Goal: Use online tool/utility: Utilize a website feature to perform a specific function

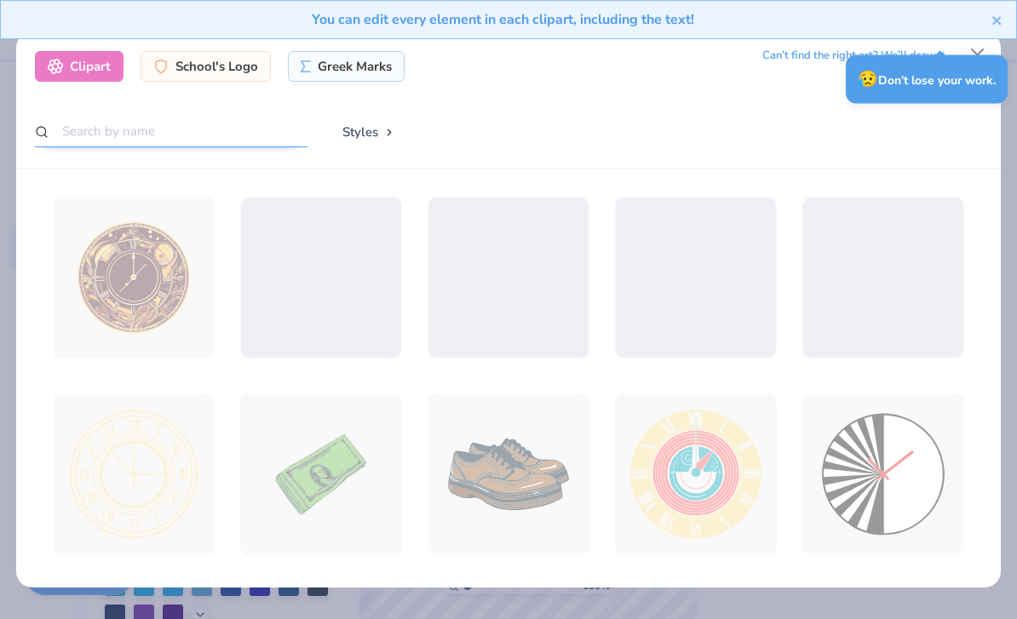
click at [186, 131] on input "text" at bounding box center [171, 132] width 272 height 32
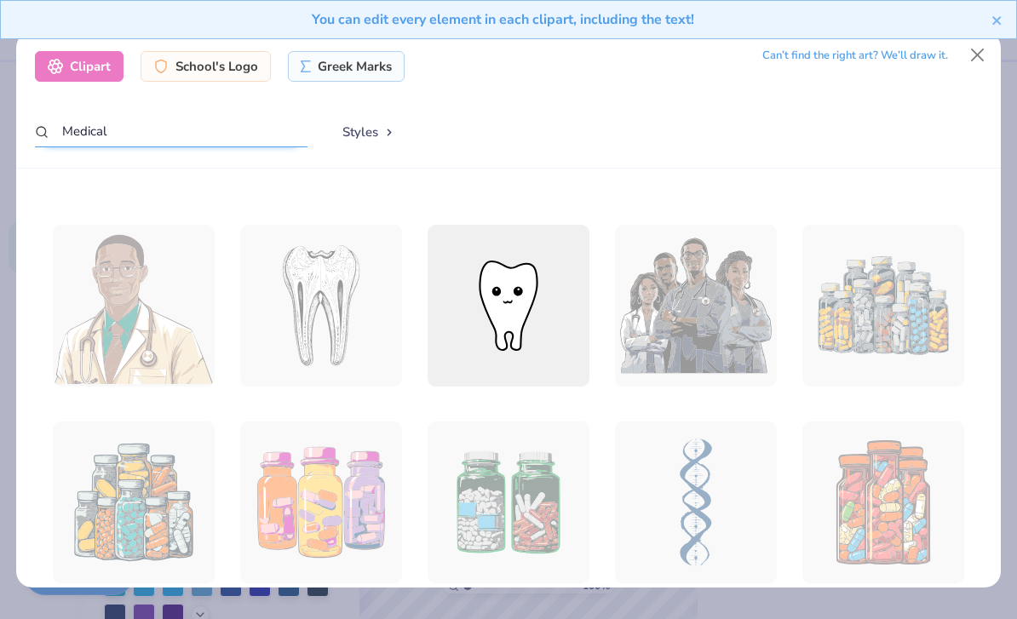
click at [216, 121] on input "Medical" at bounding box center [171, 132] width 272 height 32
click at [91, 122] on input "Medical" at bounding box center [171, 132] width 272 height 32
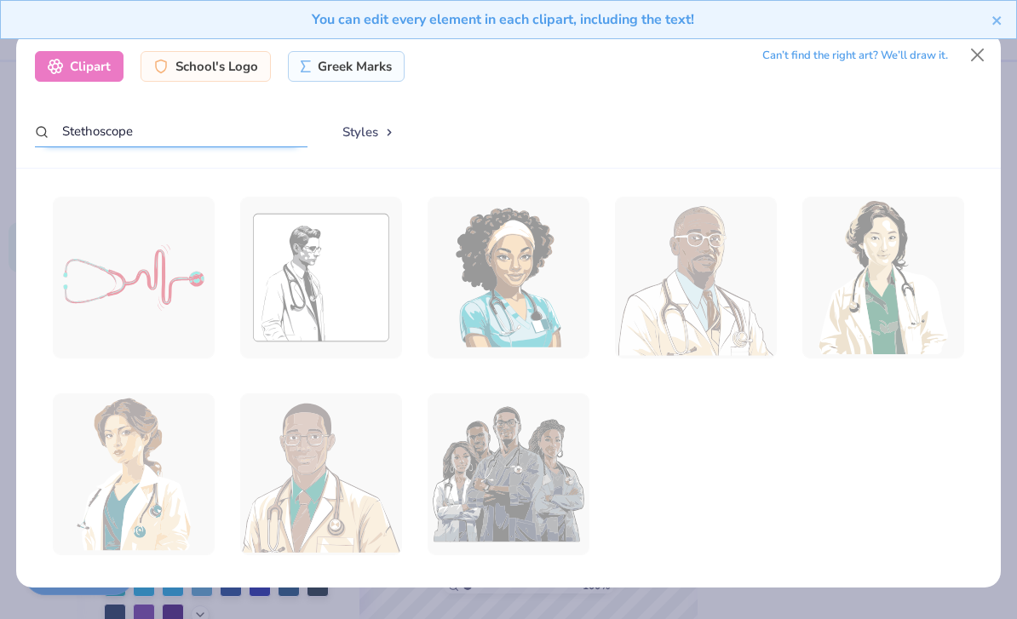
type input "Stethoscope"
click at [972, 52] on button "Close" at bounding box center [977, 55] width 32 height 32
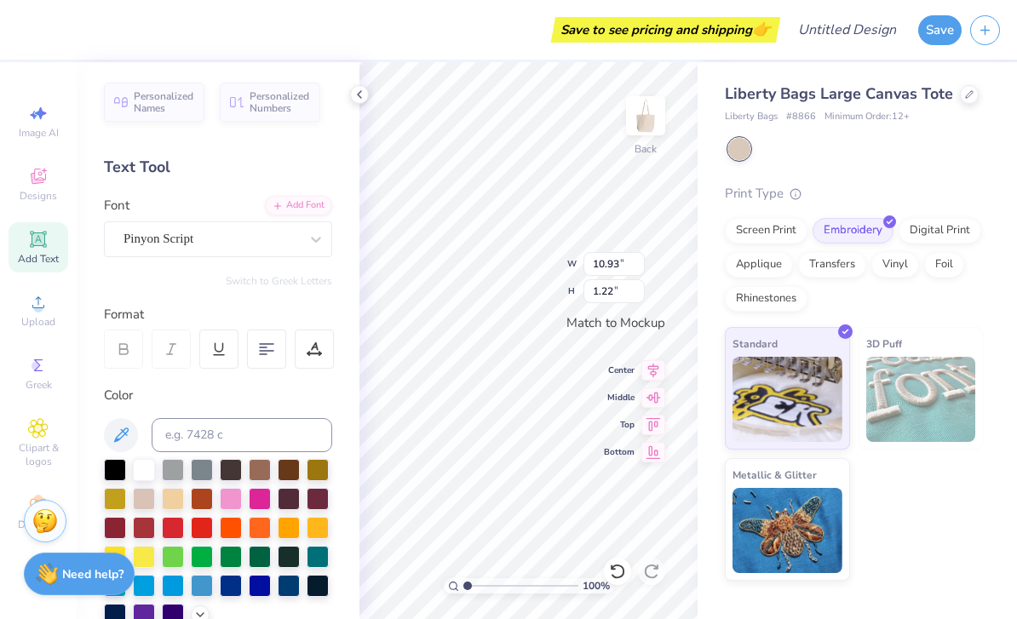
click at [54, 182] on div "Designs" at bounding box center [39, 184] width 60 height 50
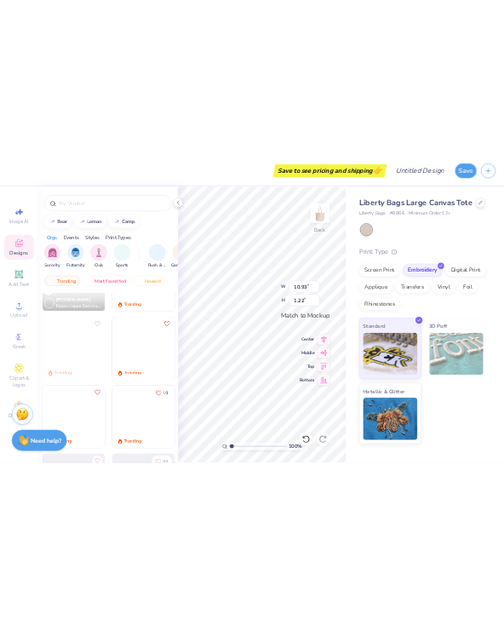
scroll to position [2072, 0]
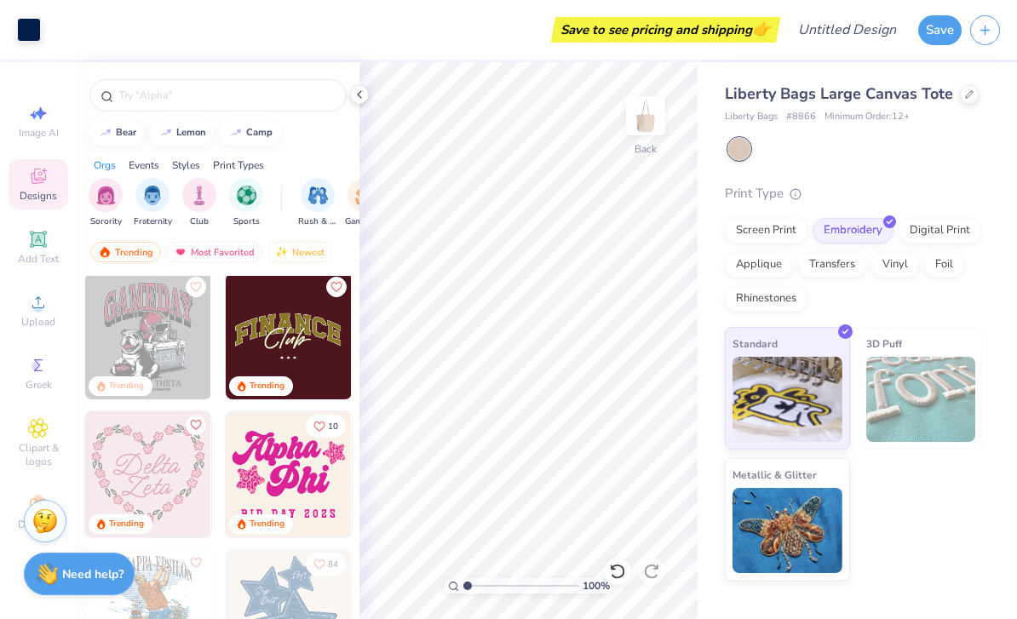
click at [49, 125] on div "Image AI" at bounding box center [39, 121] width 60 height 50
select select "4"
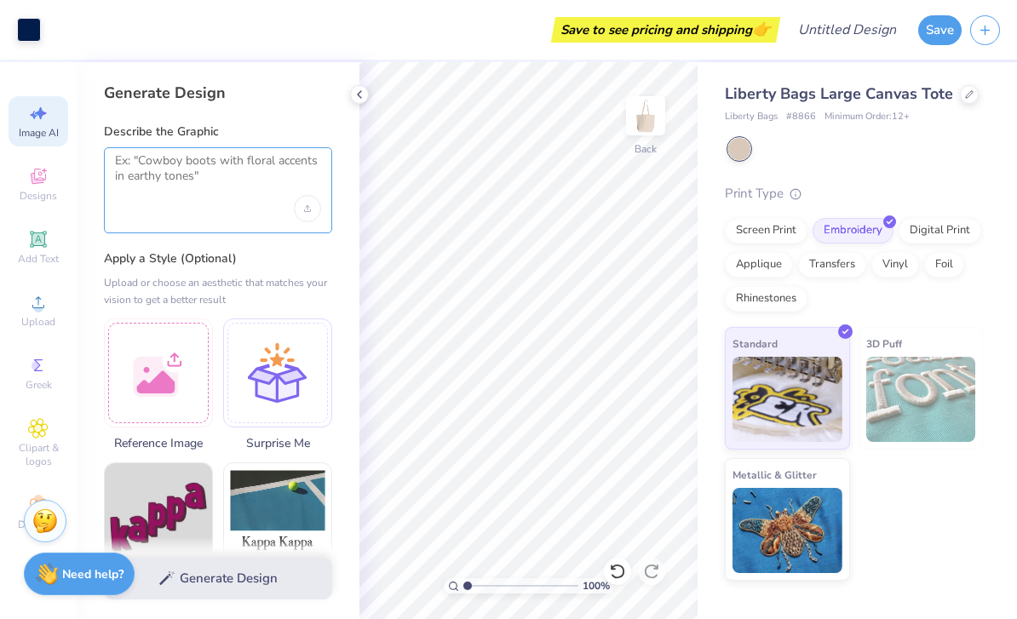
click at [263, 164] on textarea at bounding box center [218, 174] width 206 height 43
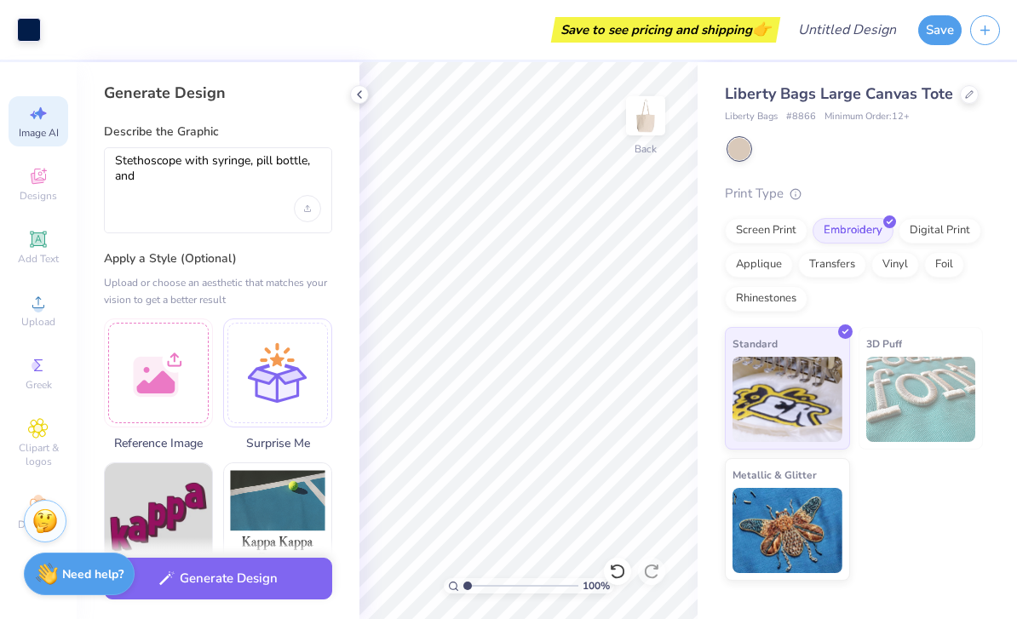
click at [117, 150] on div "Stethoscope with syringe, pill bottle, and" at bounding box center [218, 190] width 228 height 86
click at [121, 155] on textarea "Stethoscope with syringe, pill bottle, and" at bounding box center [218, 174] width 206 height 43
click at [253, 179] on textarea "Blue line art Stethoscope with syringe, pill bottle, and" at bounding box center [218, 174] width 206 height 43
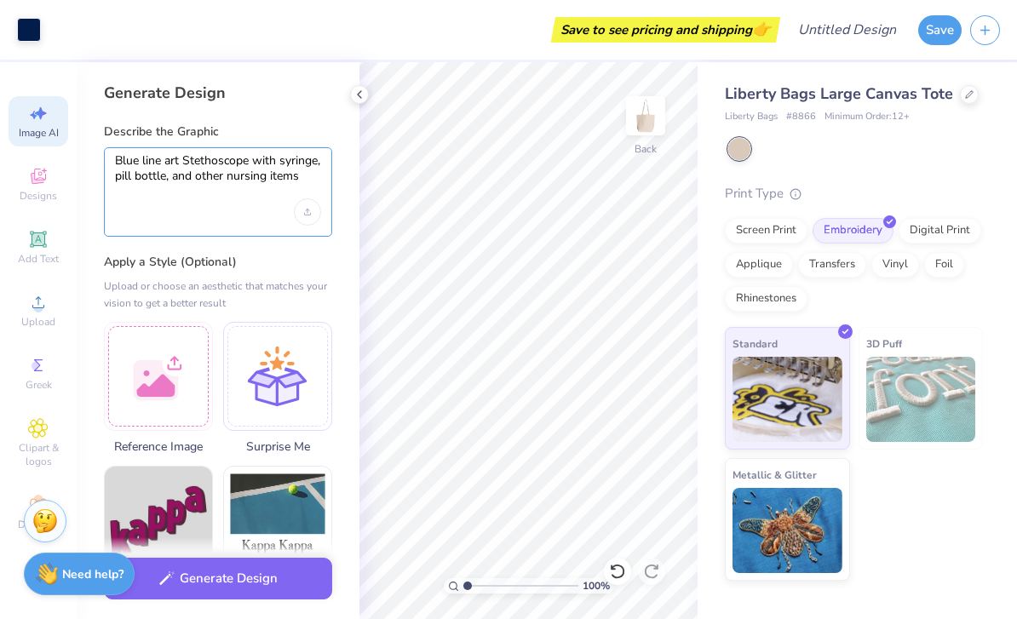
type textarea "Blue line art Stethoscope with syringe, pill bottle, and other nursing items"
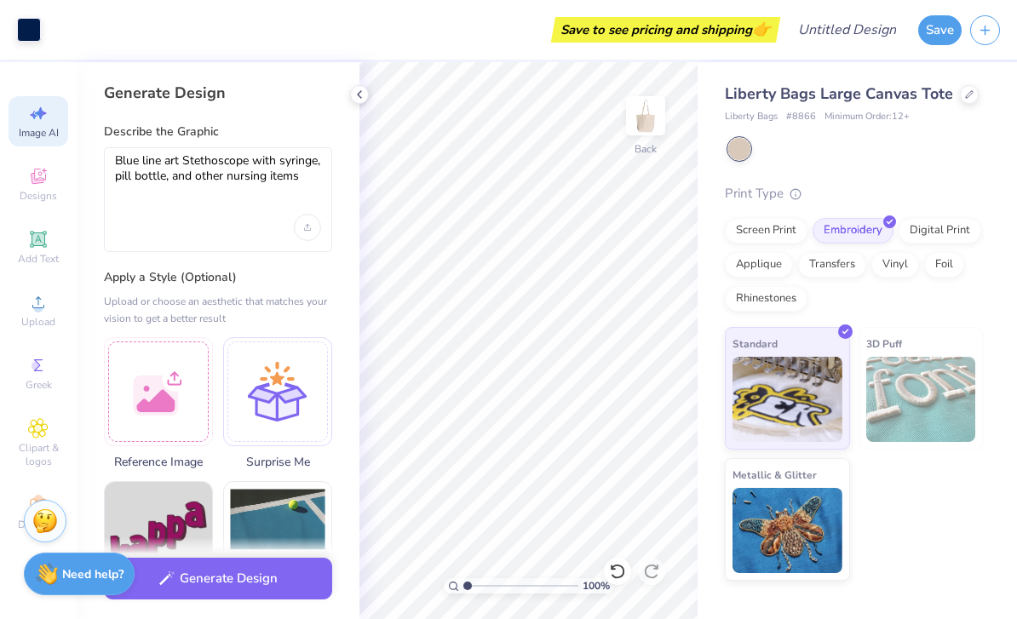
click at [284, 574] on button "Generate Design" at bounding box center [218, 579] width 228 height 42
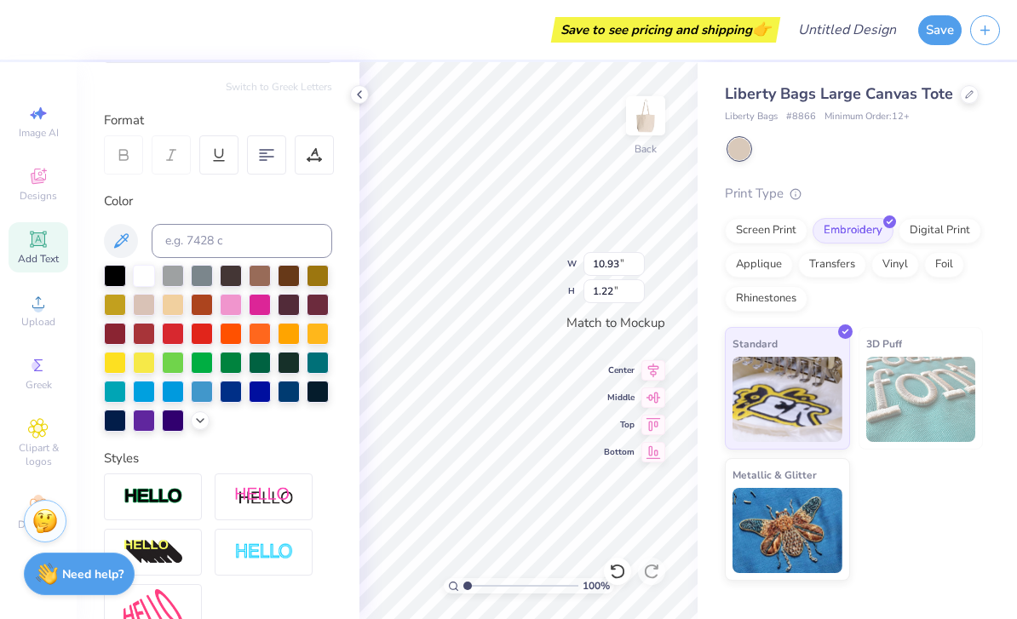
scroll to position [201, 0]
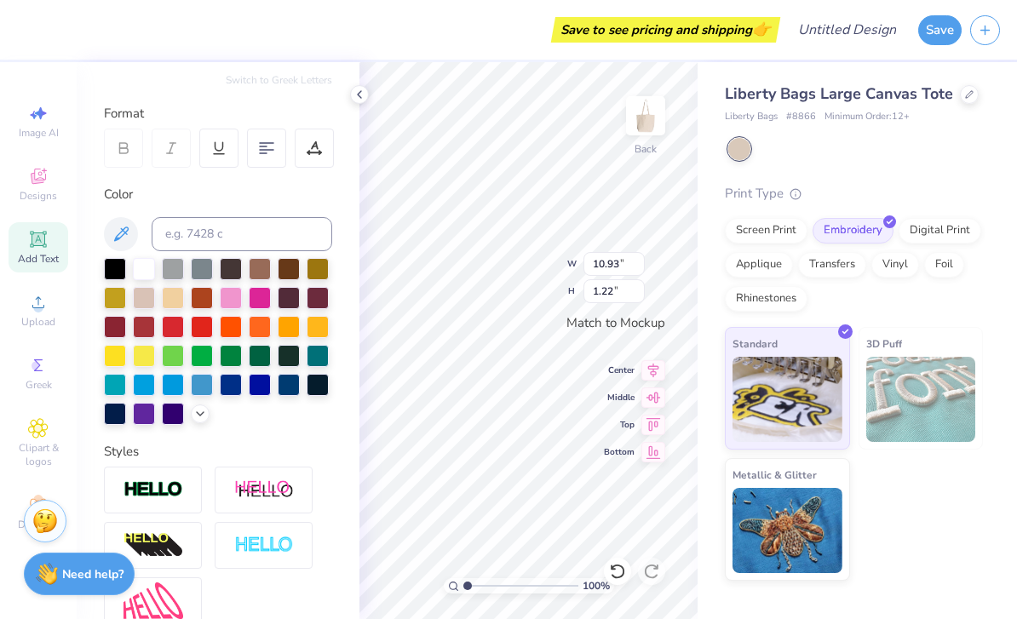
click at [46, 126] on span "Image AI" at bounding box center [39, 133] width 40 height 14
select select "4"
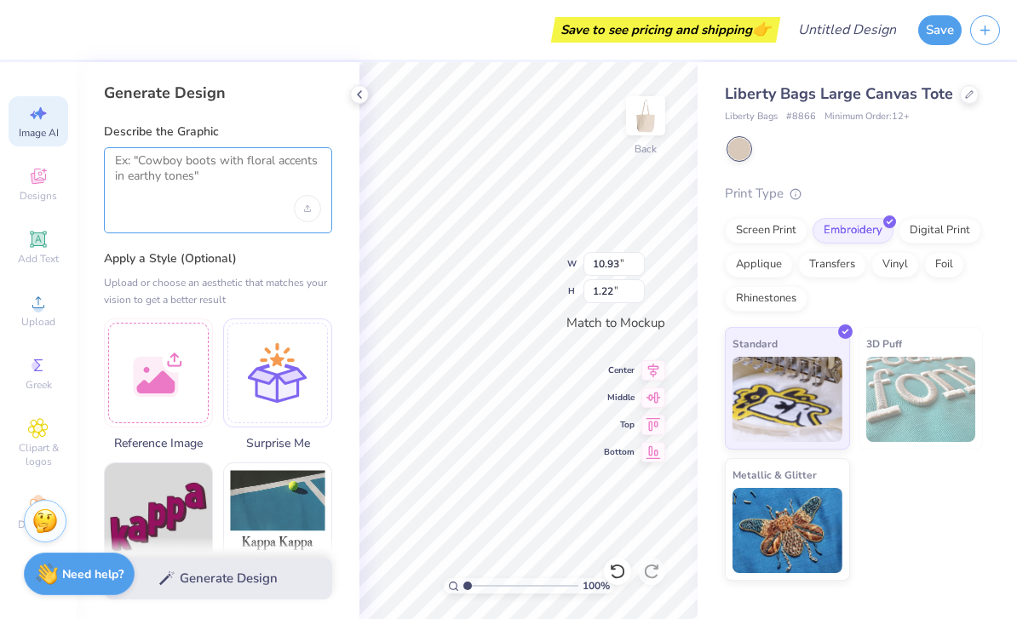
click at [240, 185] on textarea at bounding box center [218, 174] width 206 height 43
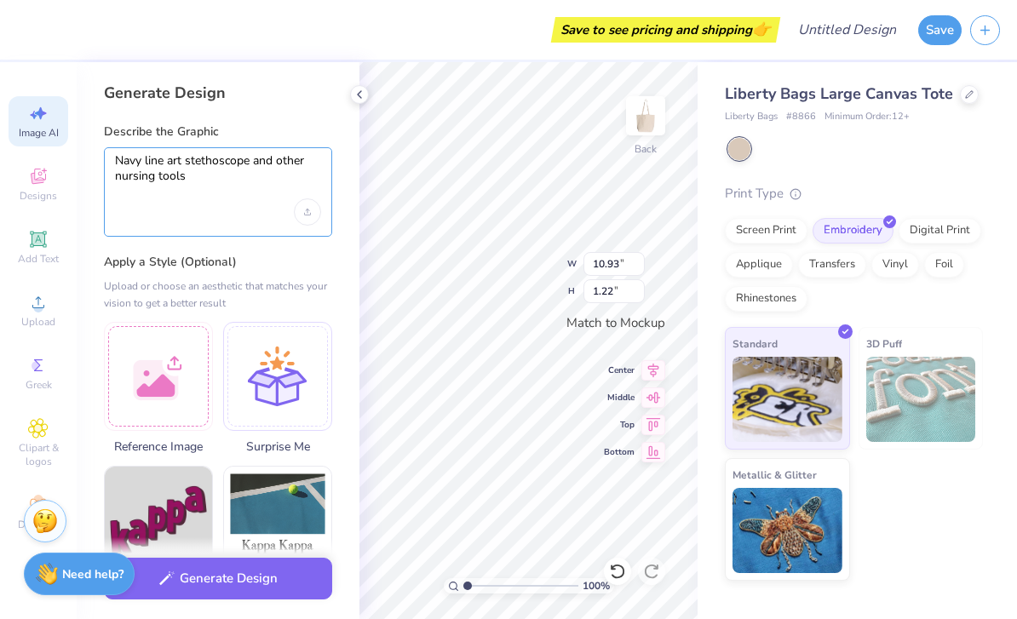
type textarea "Navy line art stethoscope and other nursing tools"
click at [271, 593] on button "Generate Design" at bounding box center [218, 579] width 228 height 42
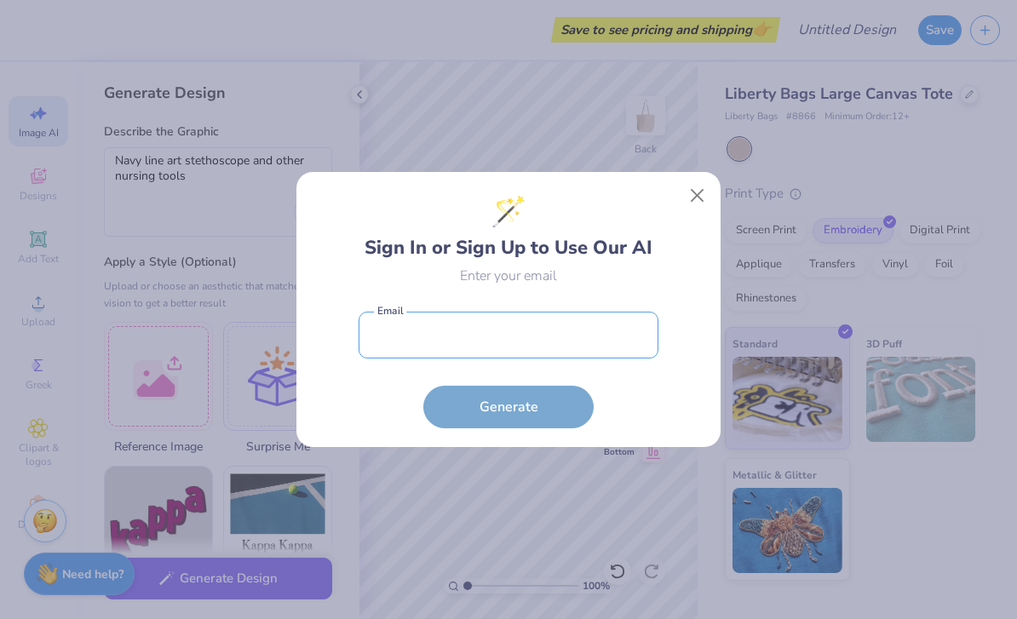
click at [604, 341] on input "email" at bounding box center [508, 335] width 300 height 47
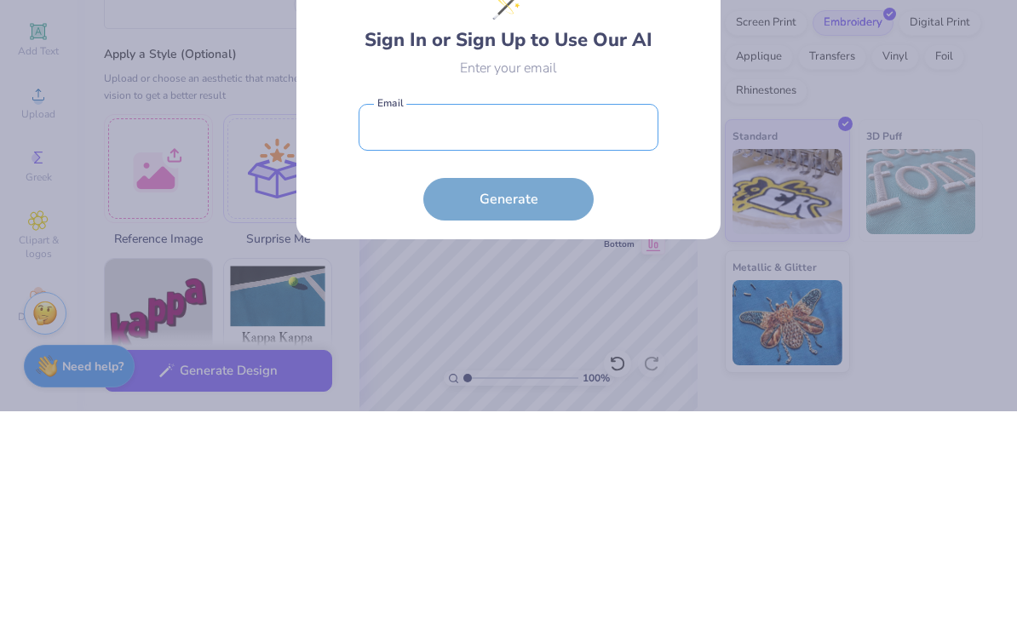
type input "[EMAIL_ADDRESS][DOMAIN_NAME]"
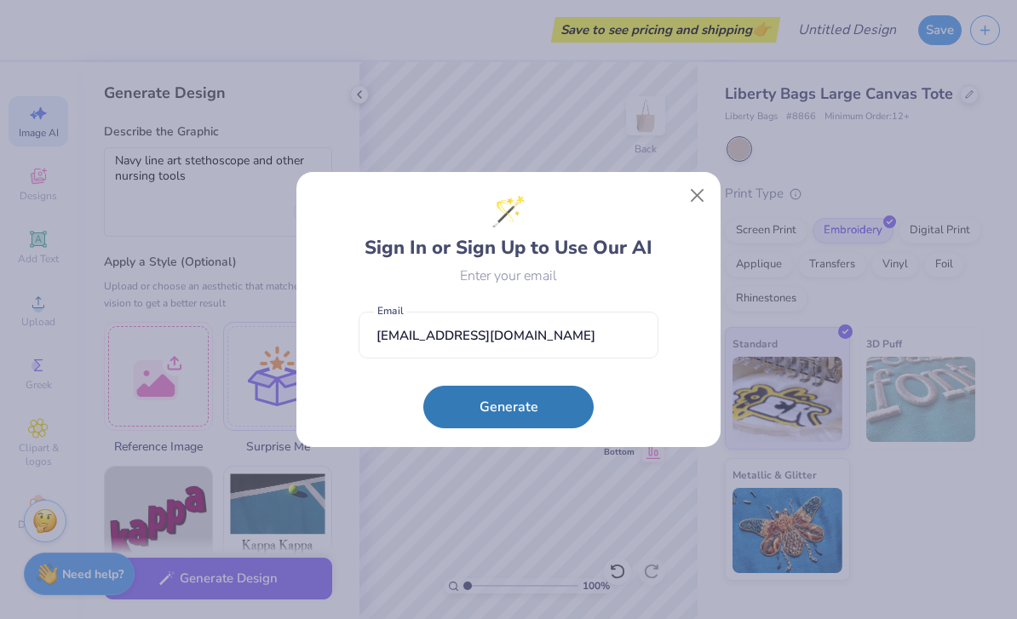
click at [530, 413] on button "Generate" at bounding box center [508, 407] width 170 height 43
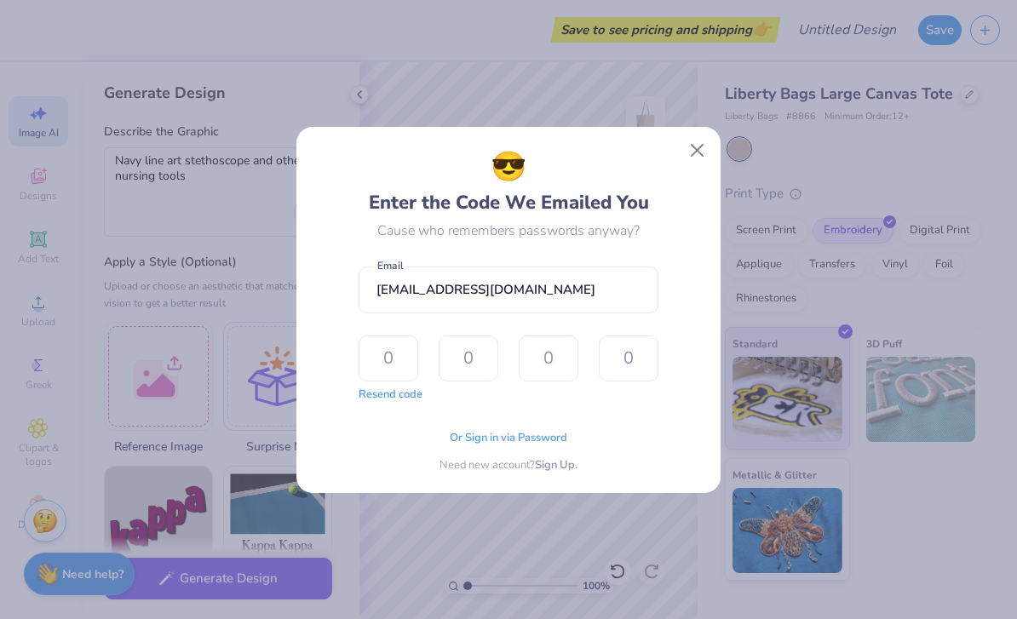
click at [379, 360] on input "text" at bounding box center [388, 358] width 60 height 46
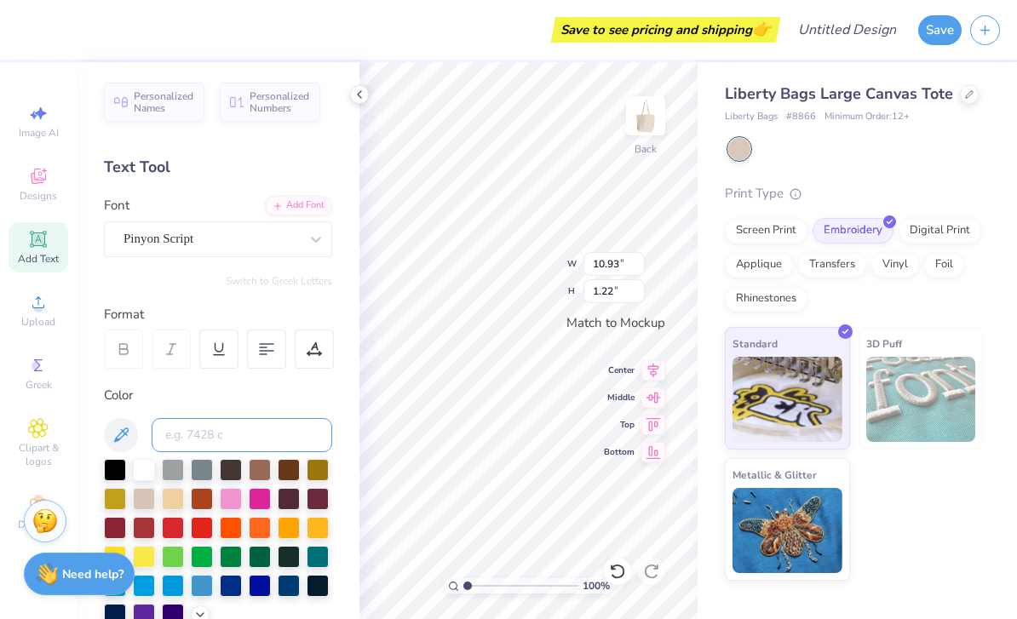
click at [244, 442] on input at bounding box center [242, 435] width 181 height 34
click at [256, 435] on input "4558" at bounding box center [242, 435] width 181 height 34
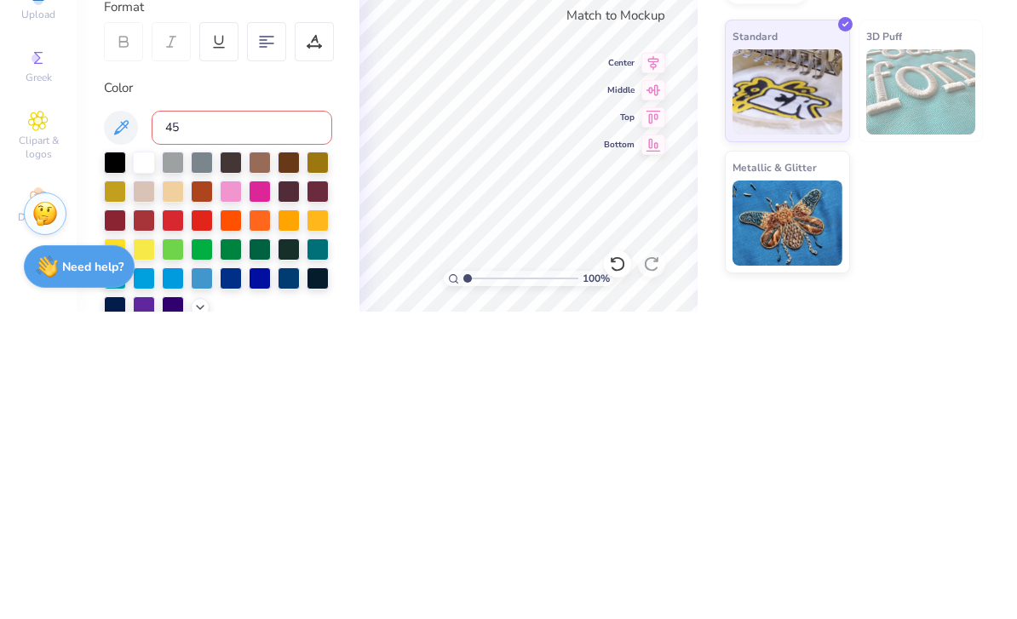
type input "4"
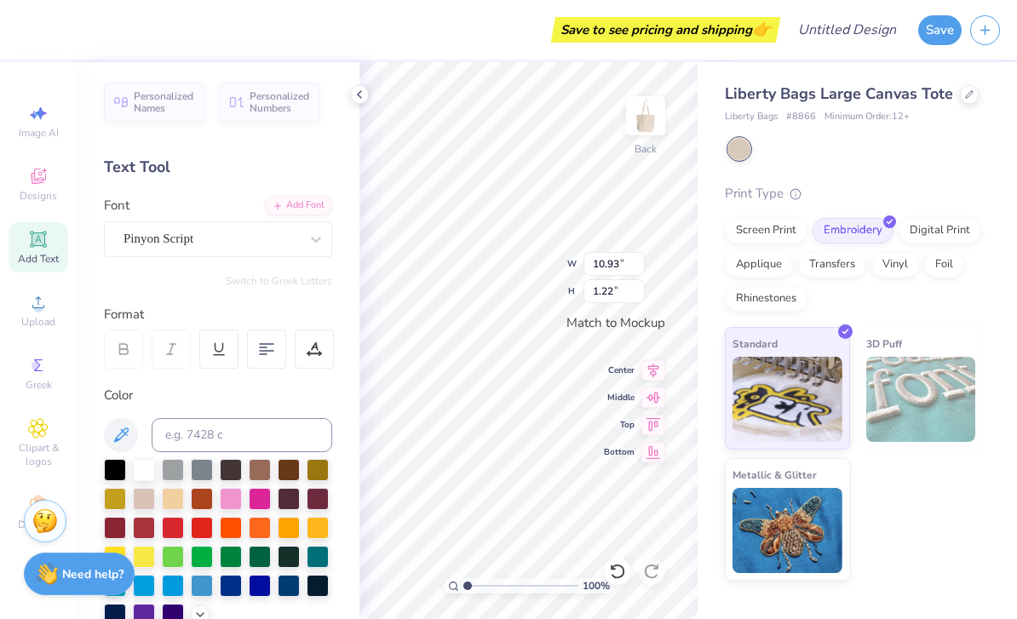
click at [44, 121] on icon at bounding box center [38, 113] width 20 height 20
select select "4"
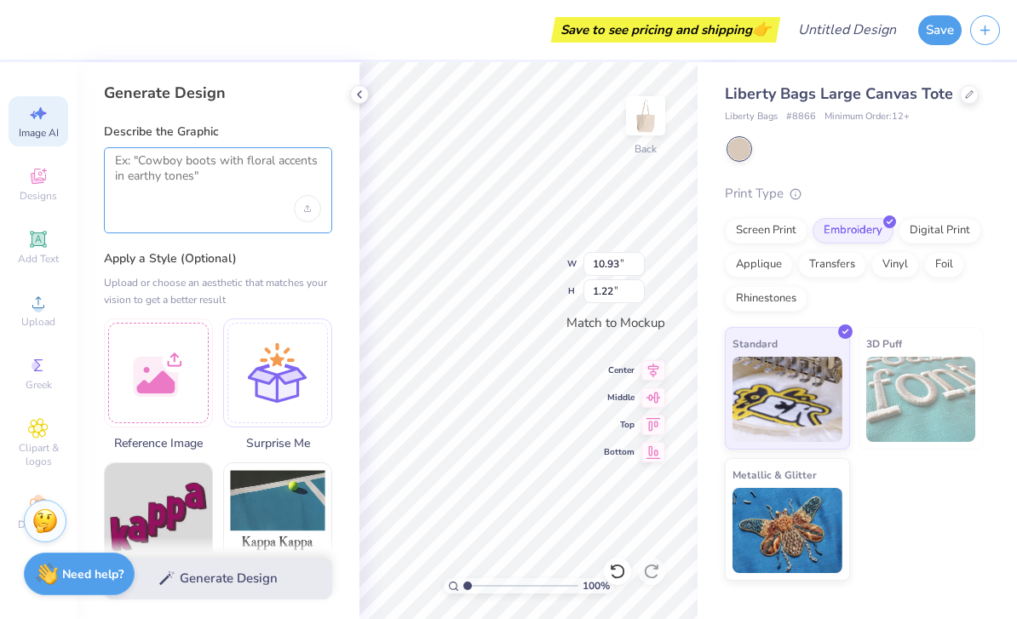
click at [258, 192] on textarea at bounding box center [218, 174] width 206 height 43
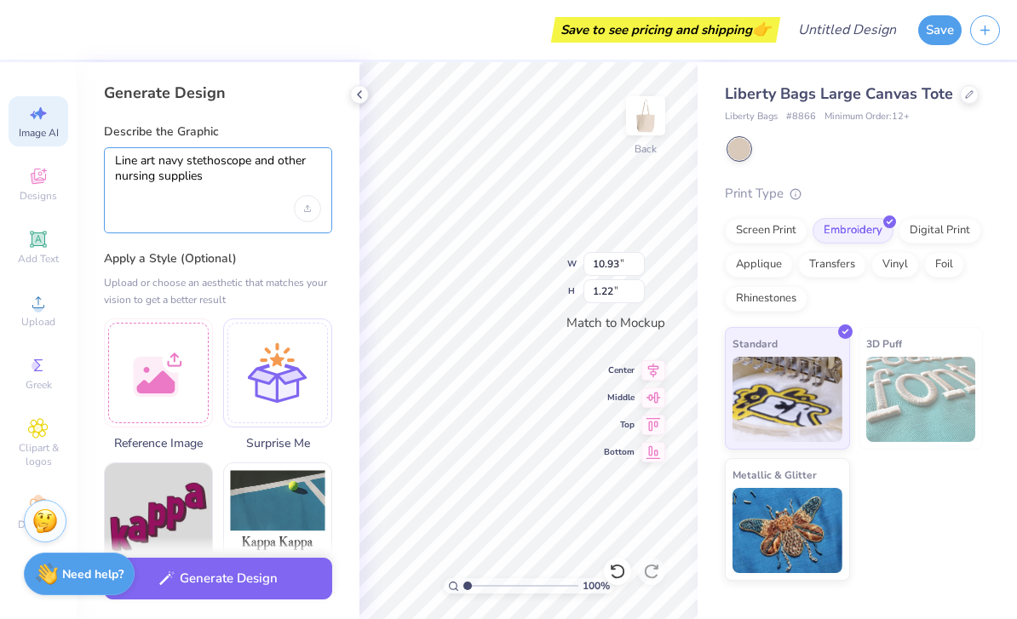
type textarea "Line art navy stethoscope and other nursing supplies"
click at [291, 595] on button "Generate Design" at bounding box center [218, 579] width 228 height 42
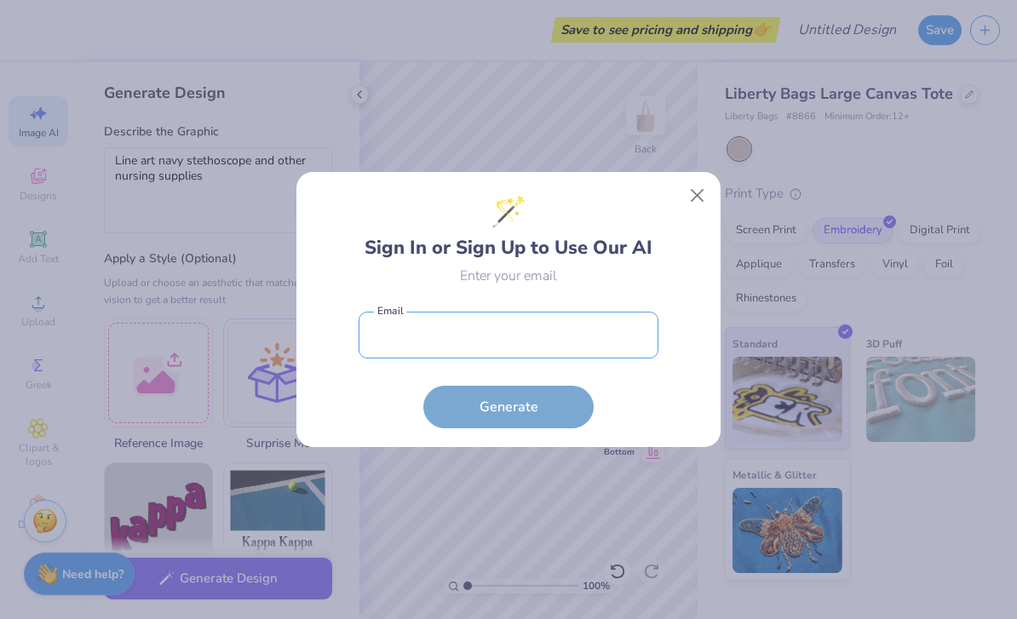
click at [565, 348] on input "email" at bounding box center [508, 335] width 300 height 47
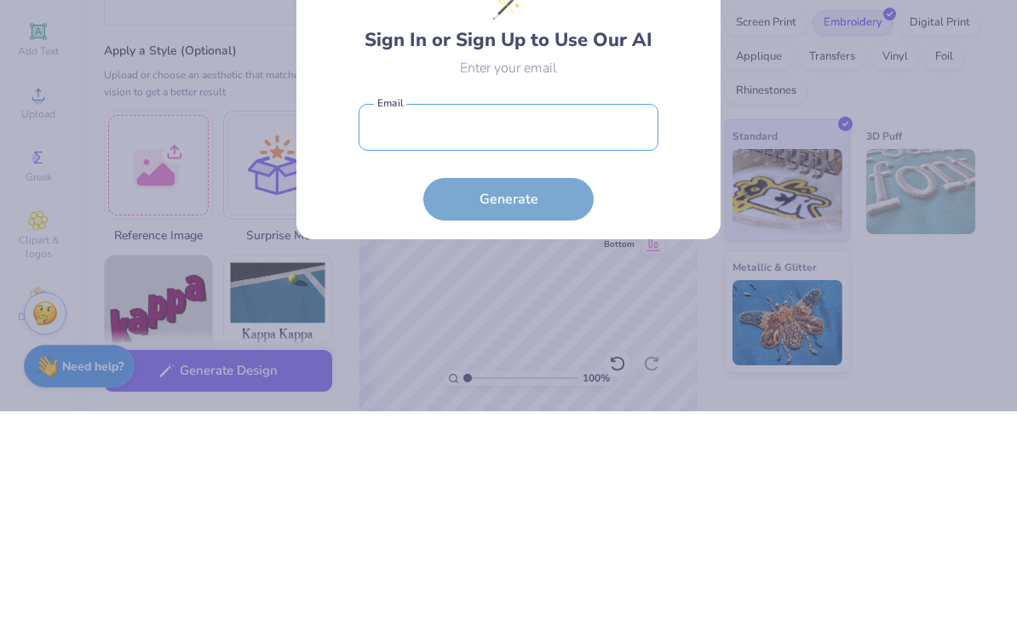
type input "[EMAIL_ADDRESS][DOMAIN_NAME]"
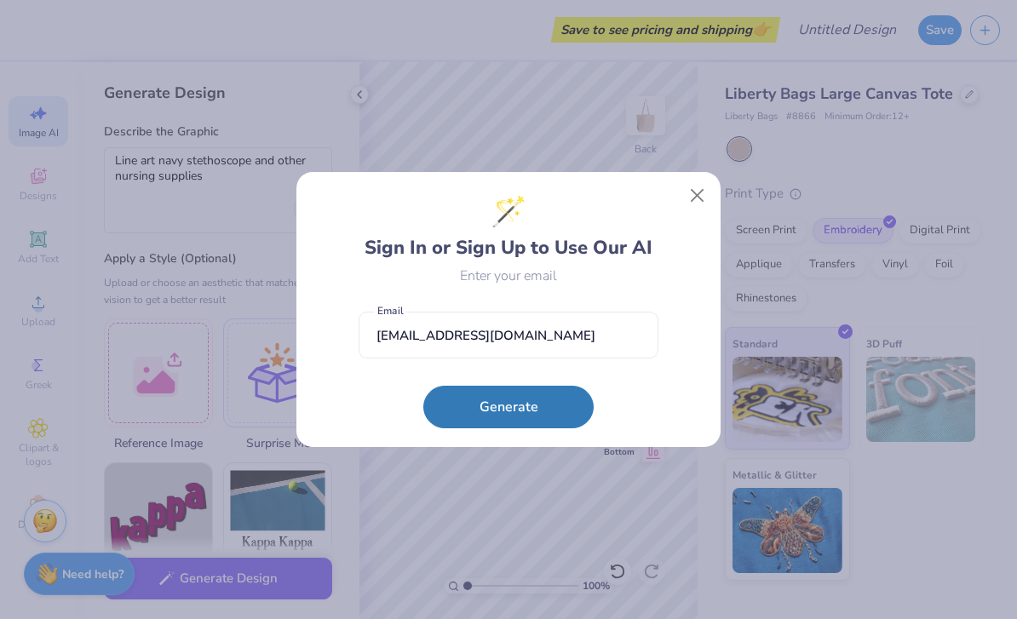
click at [543, 419] on button "Generate" at bounding box center [508, 407] width 170 height 43
